Goal: Task Accomplishment & Management: Complete application form

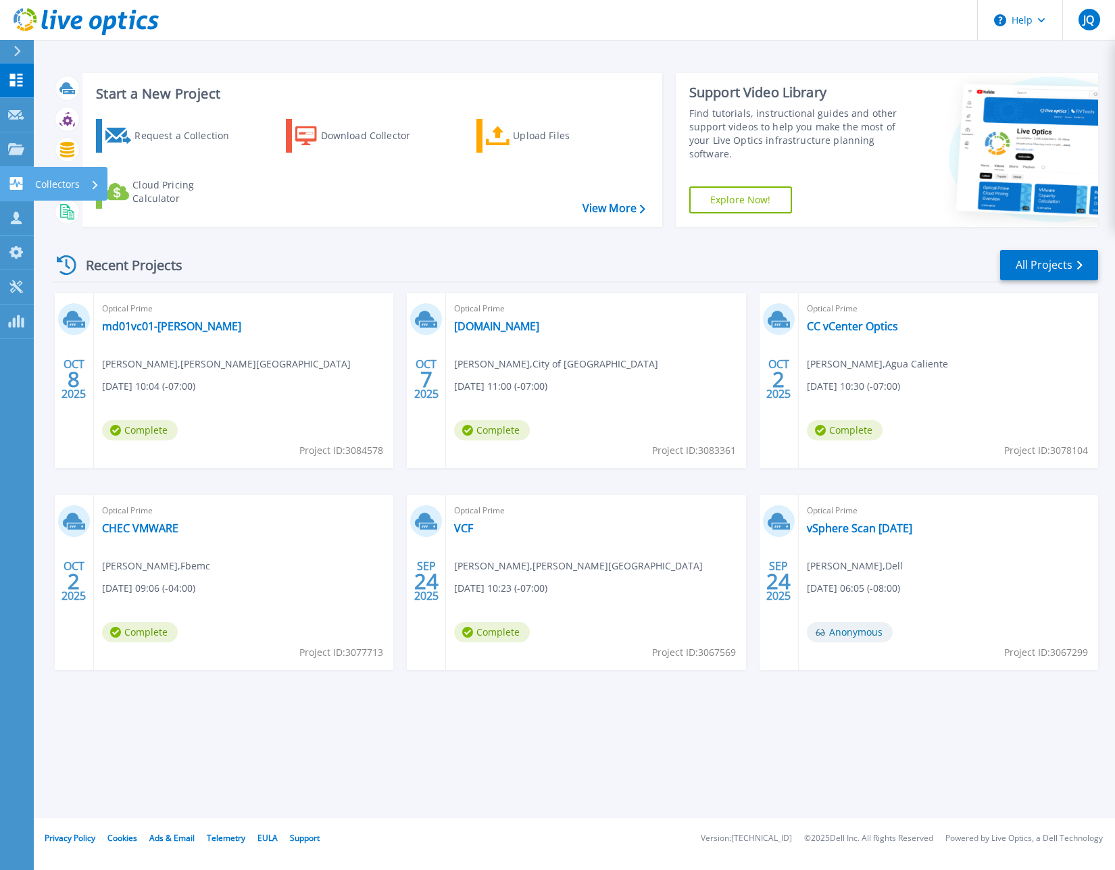
click at [59, 186] on p "Collectors" at bounding box center [57, 184] width 45 height 35
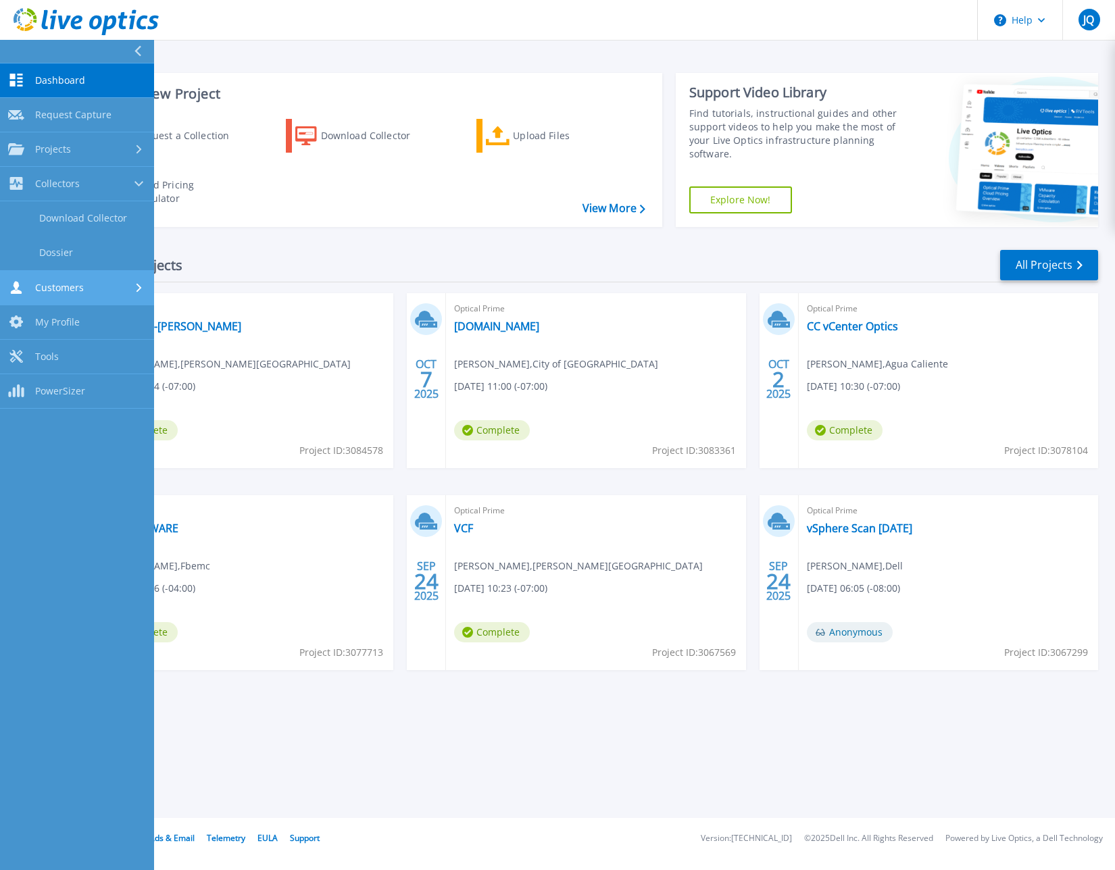
click at [56, 290] on span "Customers" at bounding box center [59, 288] width 49 height 12
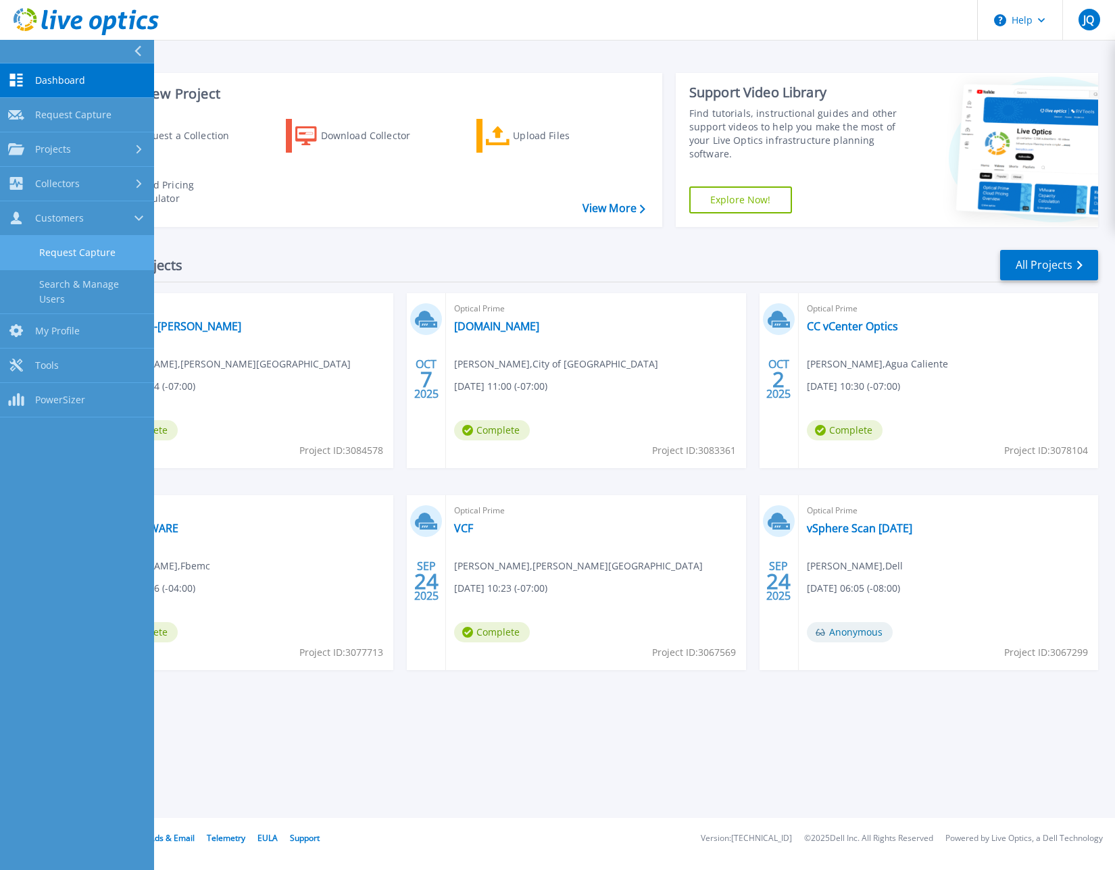
click at [61, 254] on link "Request Capture" at bounding box center [77, 253] width 154 height 34
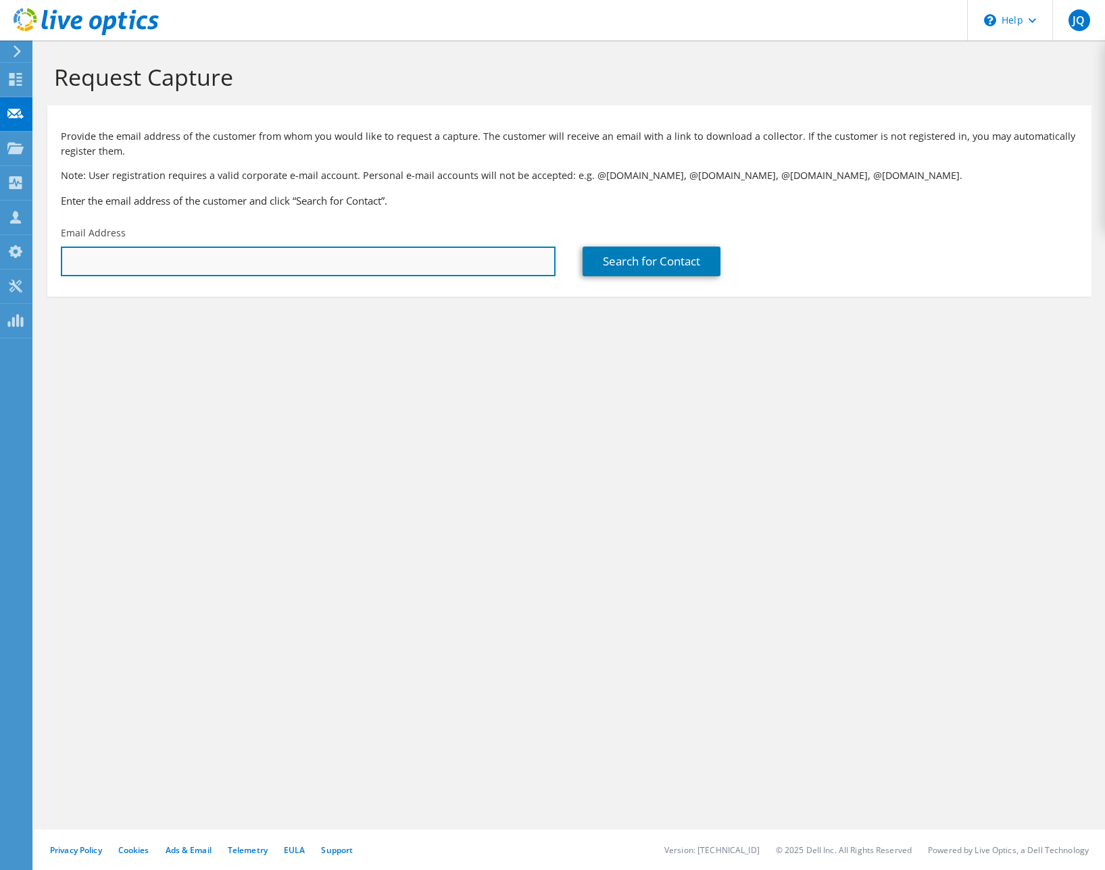
click at [235, 270] on input "text" at bounding box center [308, 262] width 494 height 30
paste input "[EMAIL_ADDRESS][DOMAIN_NAME]"
type input "[EMAIL_ADDRESS][DOMAIN_NAME]"
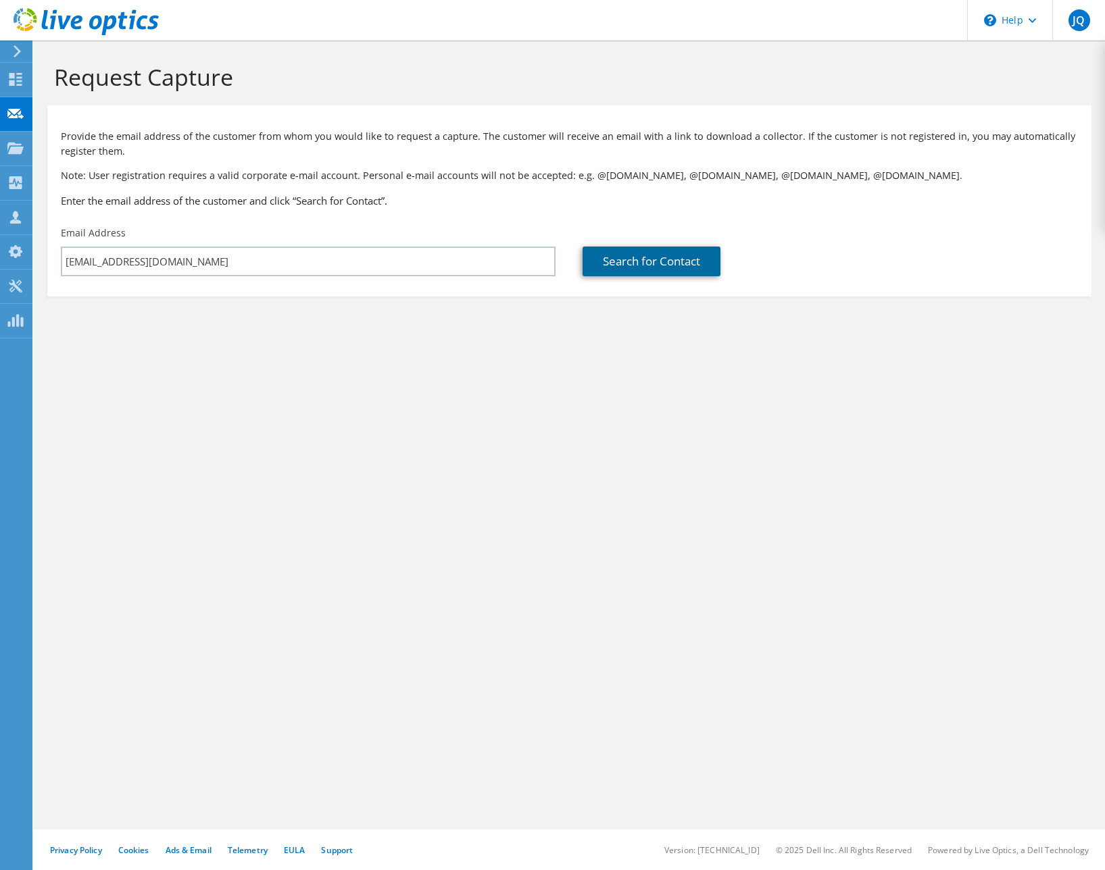
click at [656, 272] on link "Search for Contact" at bounding box center [651, 262] width 138 height 30
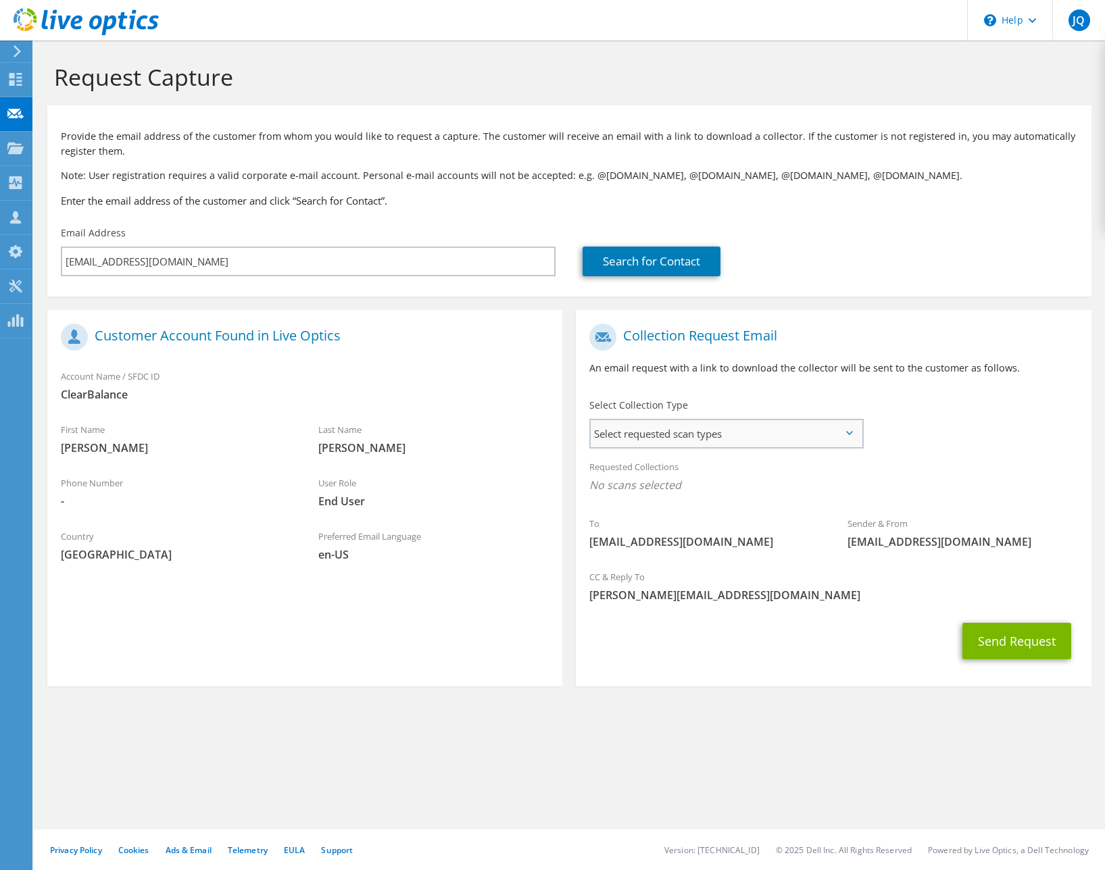
click at [692, 429] on span "Select requested scan types" at bounding box center [725, 433] width 271 height 27
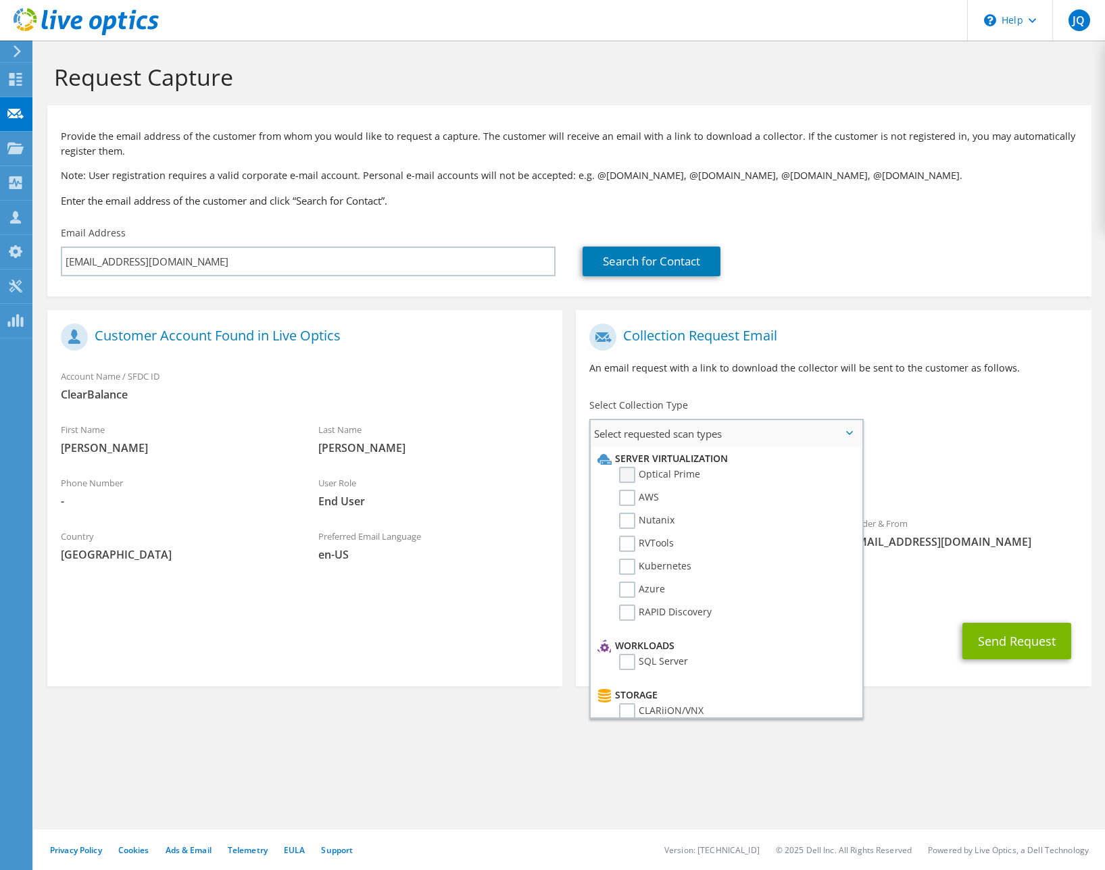
click at [629, 483] on label "Optical Prime" at bounding box center [659, 475] width 81 height 16
click at [0, 0] on input "Optical Prime" at bounding box center [0, 0] width 0 height 0
click at [626, 544] on label "RVTools" at bounding box center [646, 544] width 55 height 16
click at [0, 0] on input "RVTools" at bounding box center [0, 0] width 0 height 0
click at [1012, 640] on button "Send Request" at bounding box center [1016, 645] width 109 height 36
